Goal: Navigation & Orientation: Understand site structure

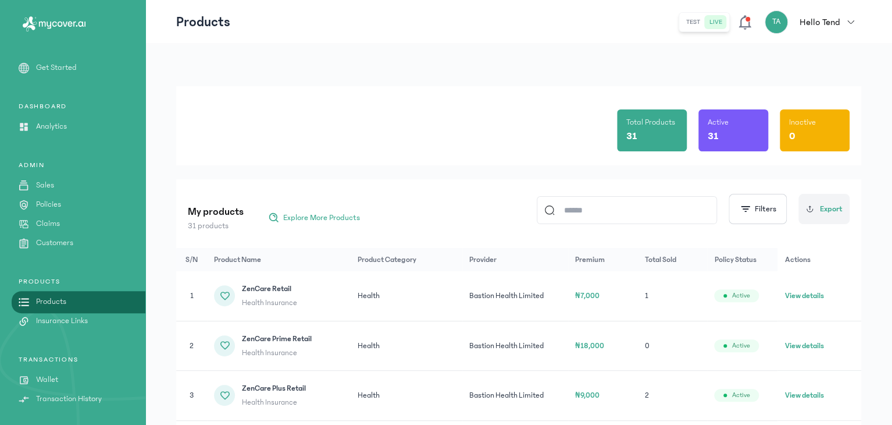
click at [58, 209] on p "Policies" at bounding box center [48, 204] width 25 height 12
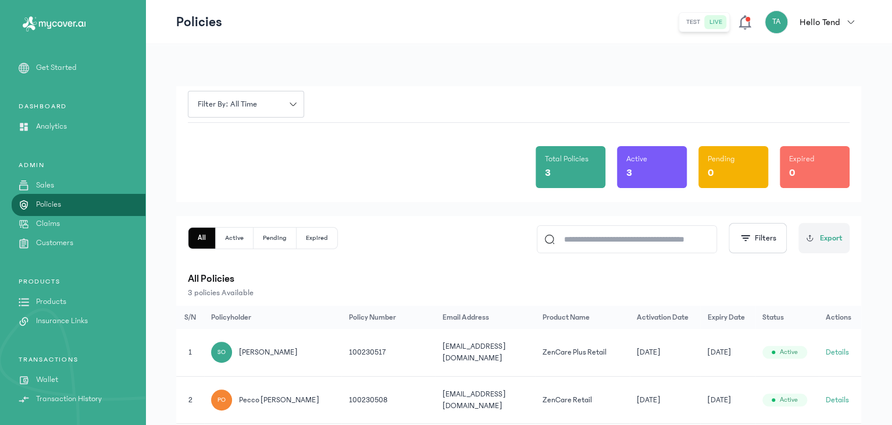
click at [51, 378] on p "Wallet" at bounding box center [47, 379] width 22 height 12
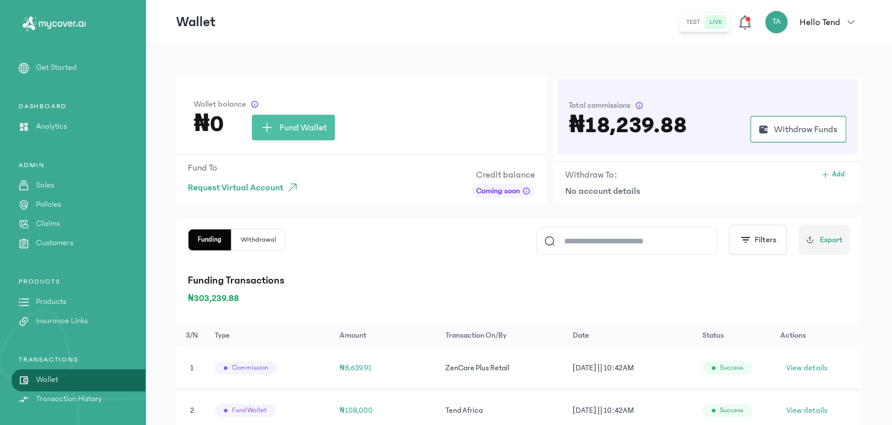
click at [750, 24] on icon at bounding box center [745, 22] width 12 height 15
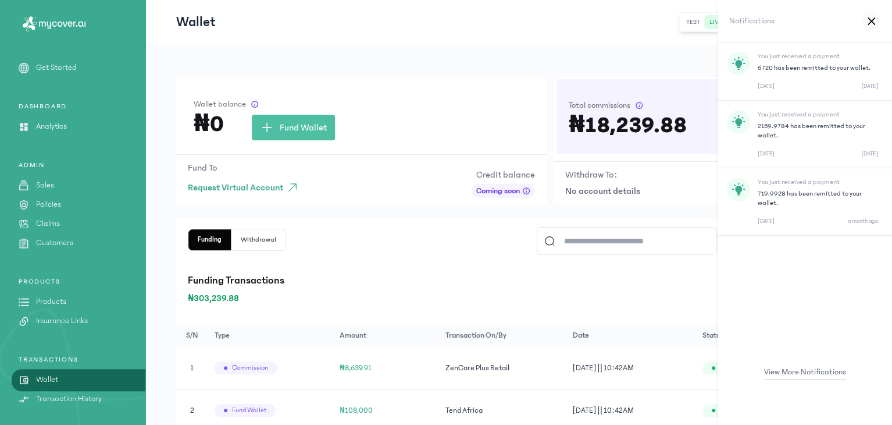
click at [773, 101] on div "You just received a payment 6720 has been remitted to your wallet. [DATE] [DATE]" at bounding box center [805, 134] width 174 height 67
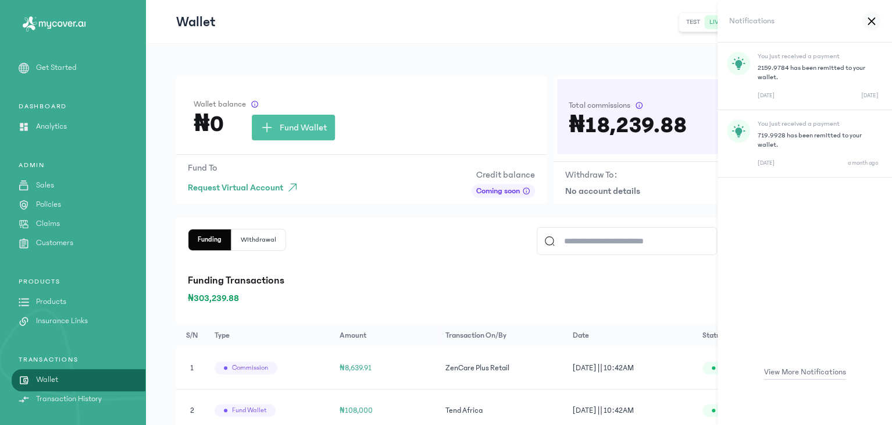
click at [782, 131] on p "719.9928 has been remitted to your wallet." at bounding box center [818, 140] width 120 height 19
click at [768, 59] on p "You just received a payment" at bounding box center [818, 56] width 120 height 9
click at [42, 183] on p "Sales" at bounding box center [45, 185] width 18 height 12
